Goal: Task Accomplishment & Management: Use online tool/utility

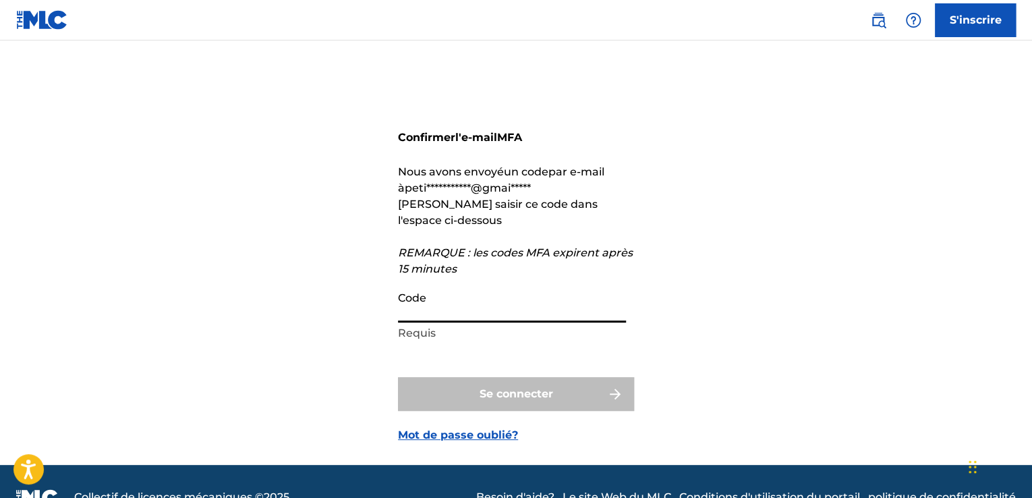
click at [488, 308] on input "Code" at bounding box center [512, 303] width 228 height 38
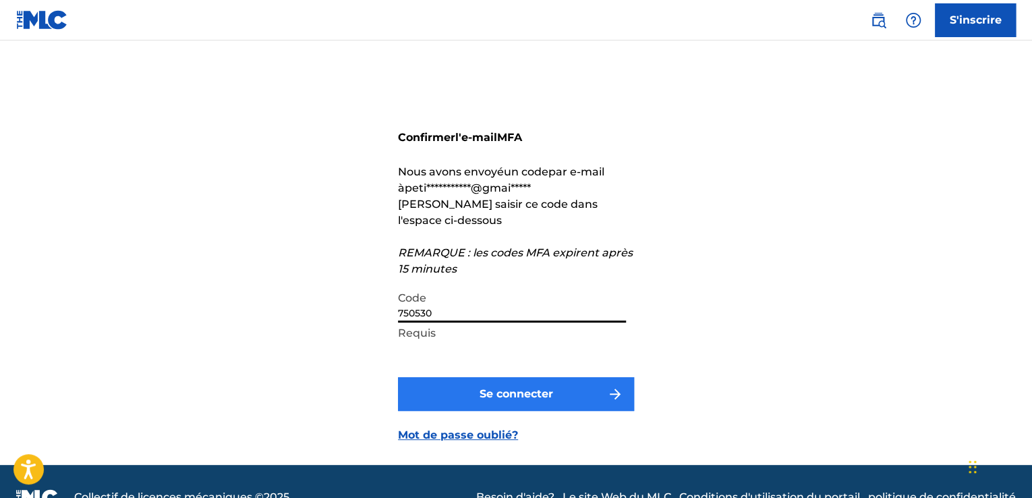
type input "750530"
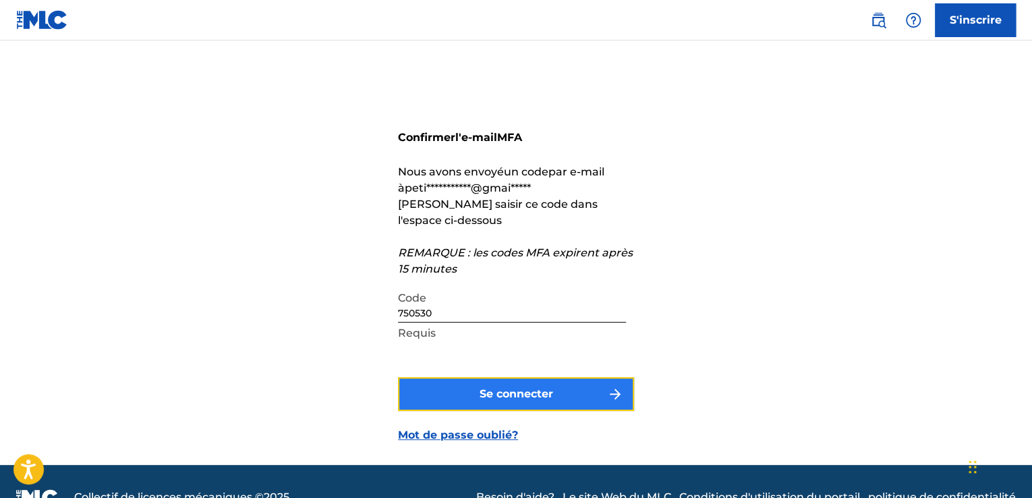
click at [458, 395] on button "Se connecter" at bounding box center [516, 394] width 236 height 34
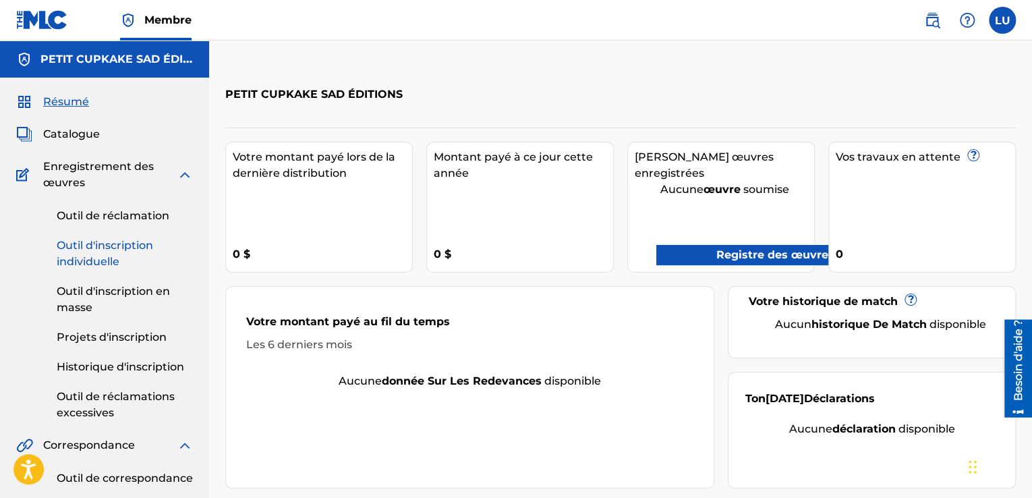
click at [109, 260] on font "Outil d'inscription individuelle" at bounding box center [105, 253] width 96 height 29
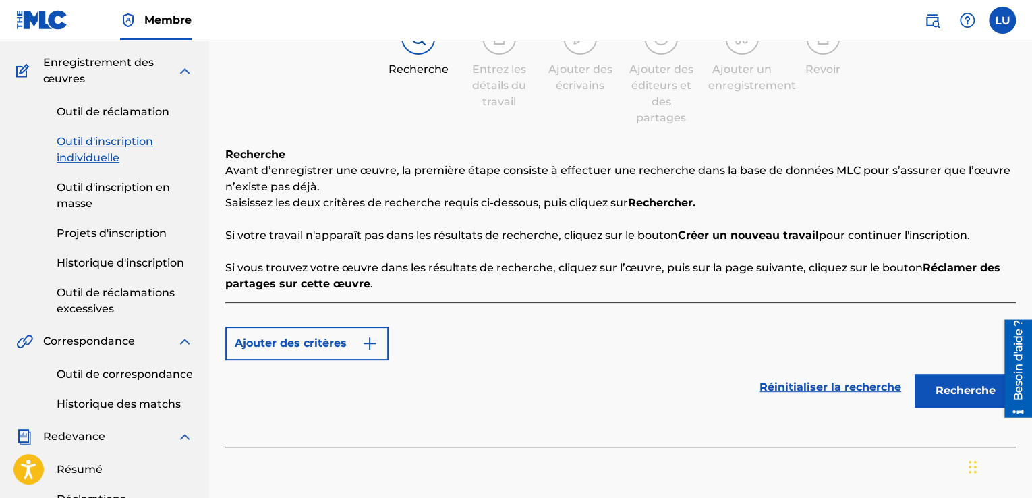
scroll to position [135, 0]
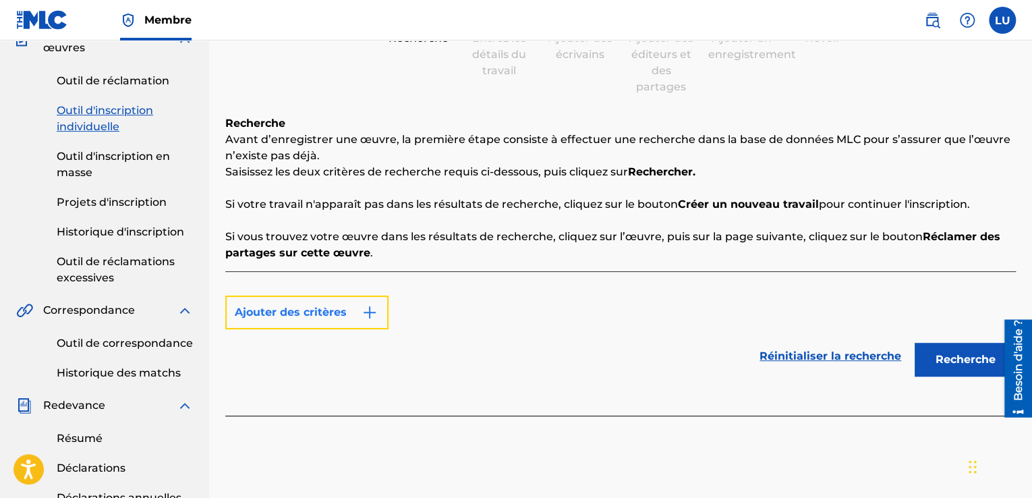
click at [348, 310] on button "Ajouter des critères" at bounding box center [306, 313] width 163 height 34
click at [296, 323] on button "Ajouter des critères" at bounding box center [306, 313] width 163 height 34
